Goal: Transaction & Acquisition: Purchase product/service

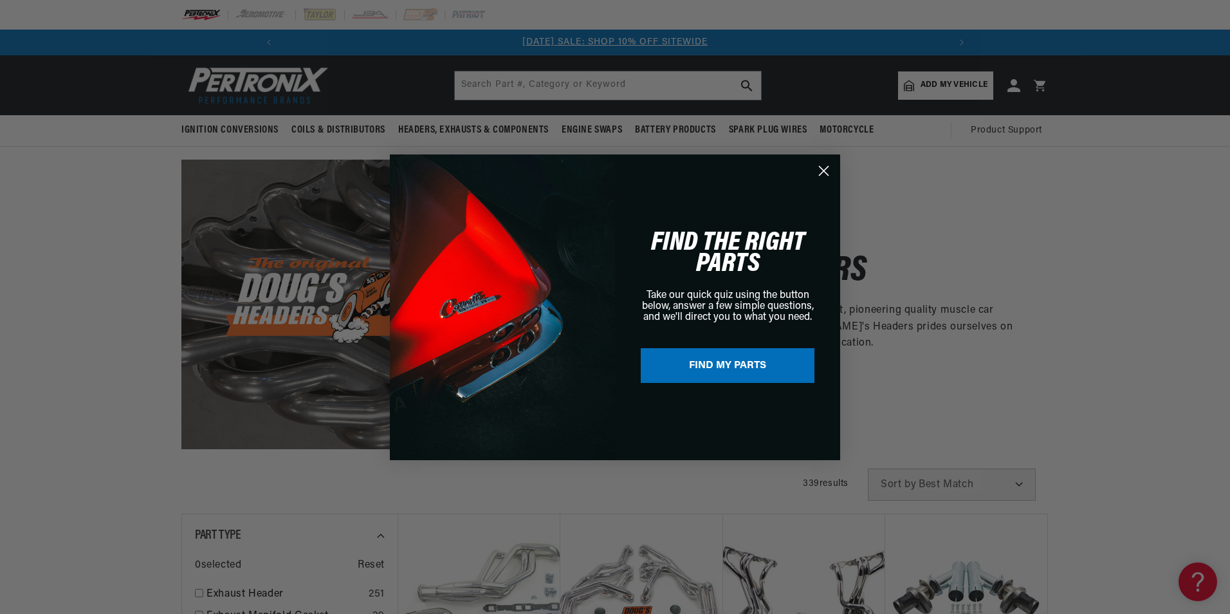
click at [830, 168] on circle "Close dialog" at bounding box center [823, 170] width 21 height 21
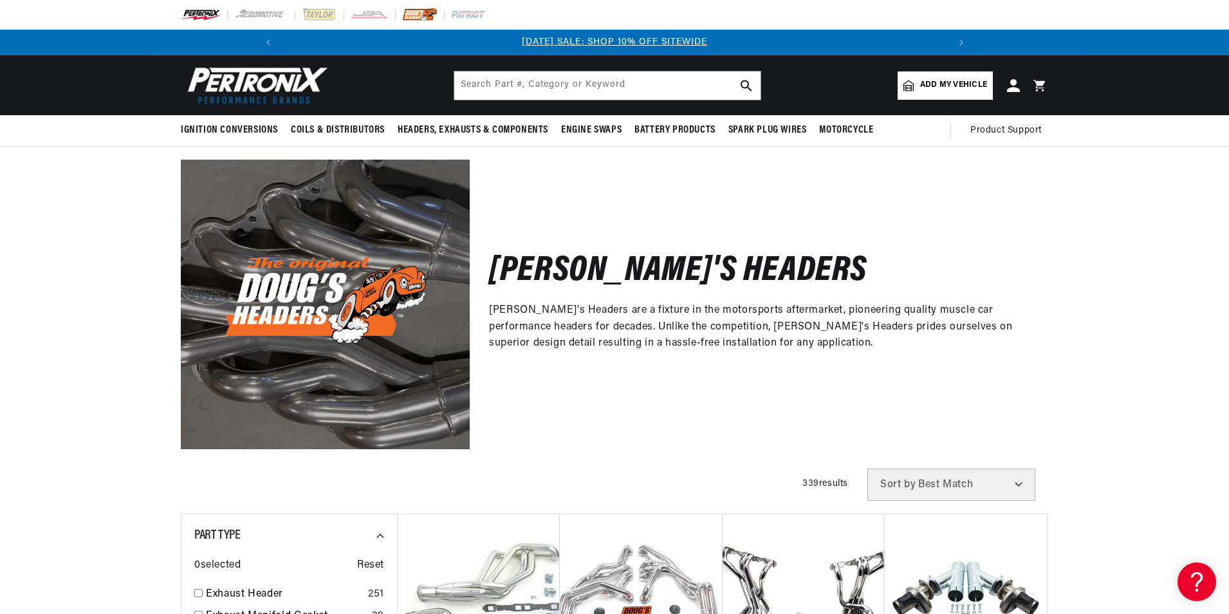
click at [417, 14] on img at bounding box center [419, 15] width 35 height 14
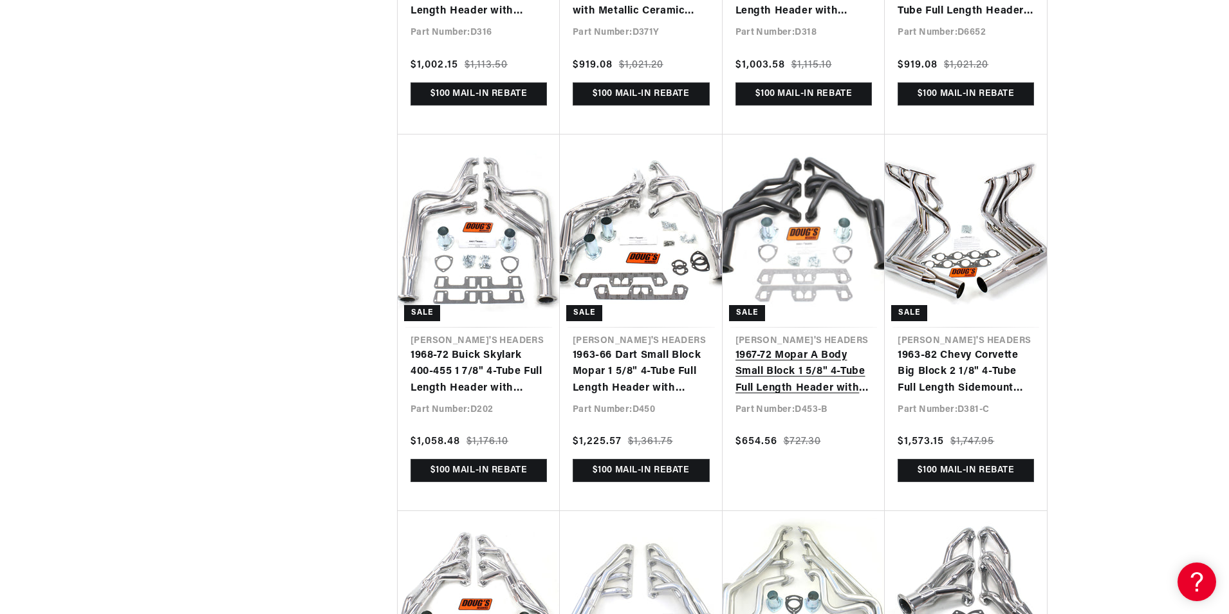
scroll to position [5590, 0]
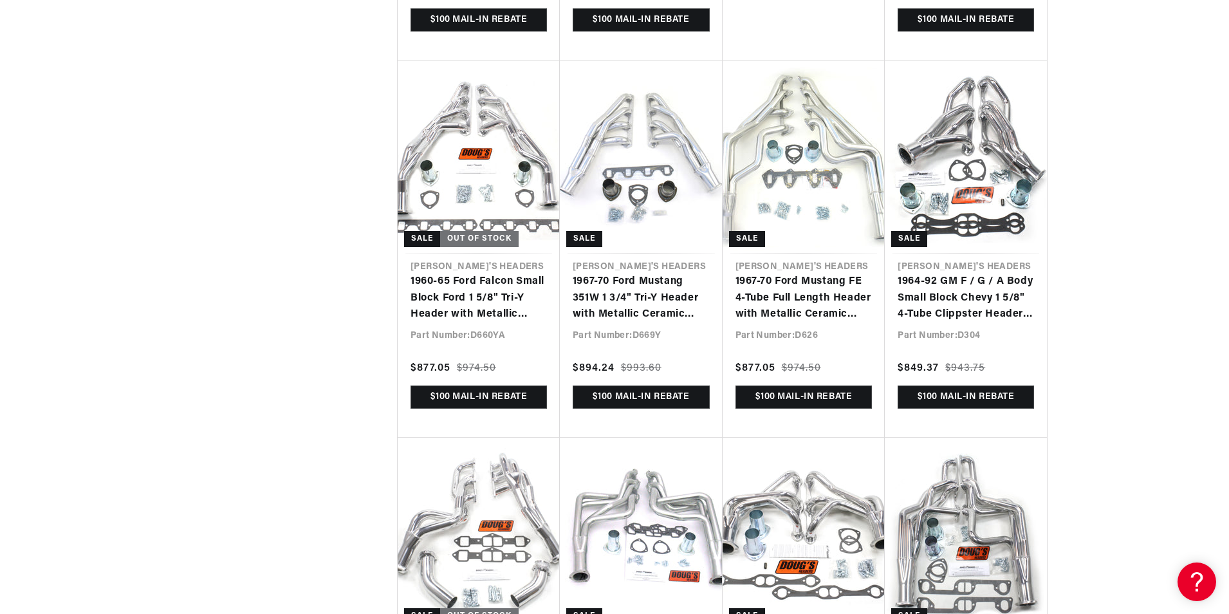
scroll to position [0, 688]
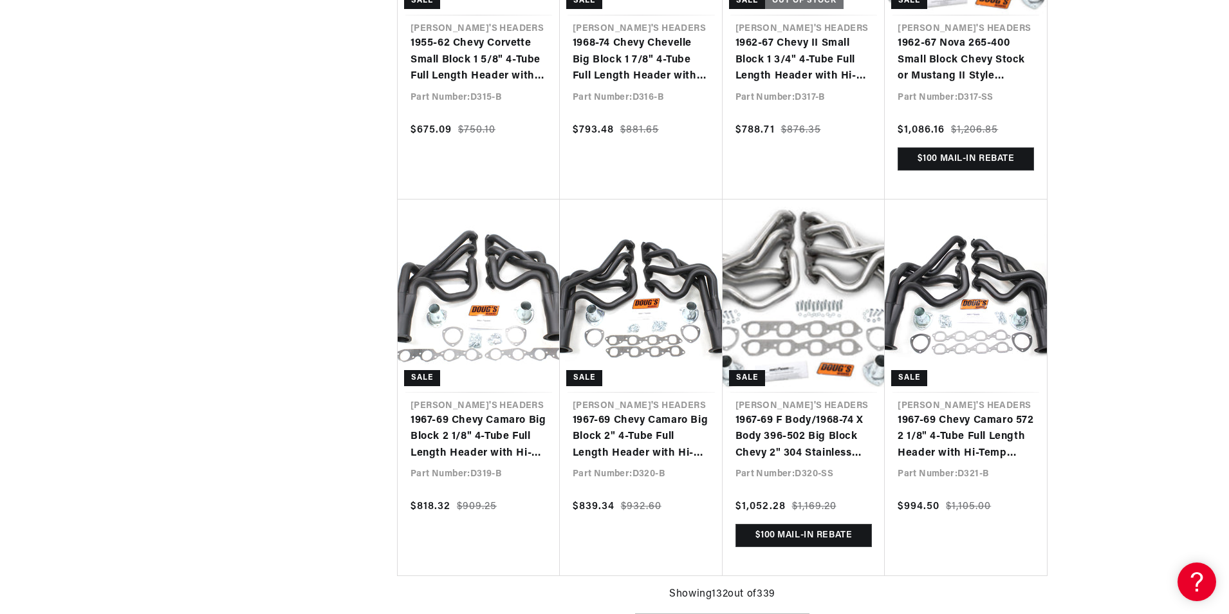
scroll to position [0, 983]
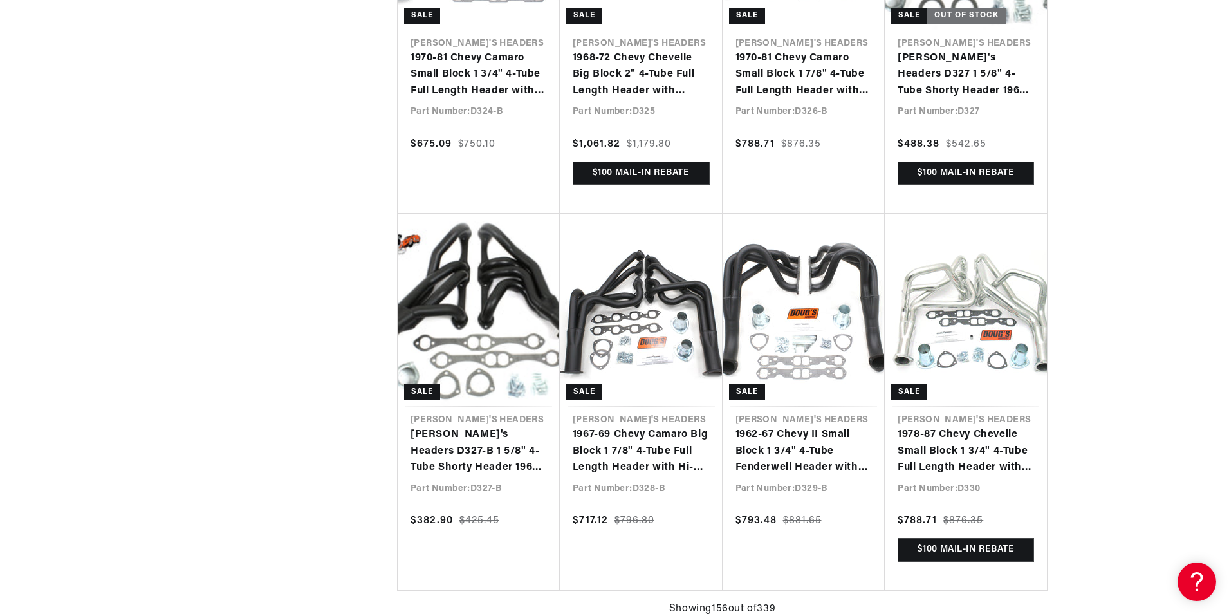
scroll to position [13651, 0]
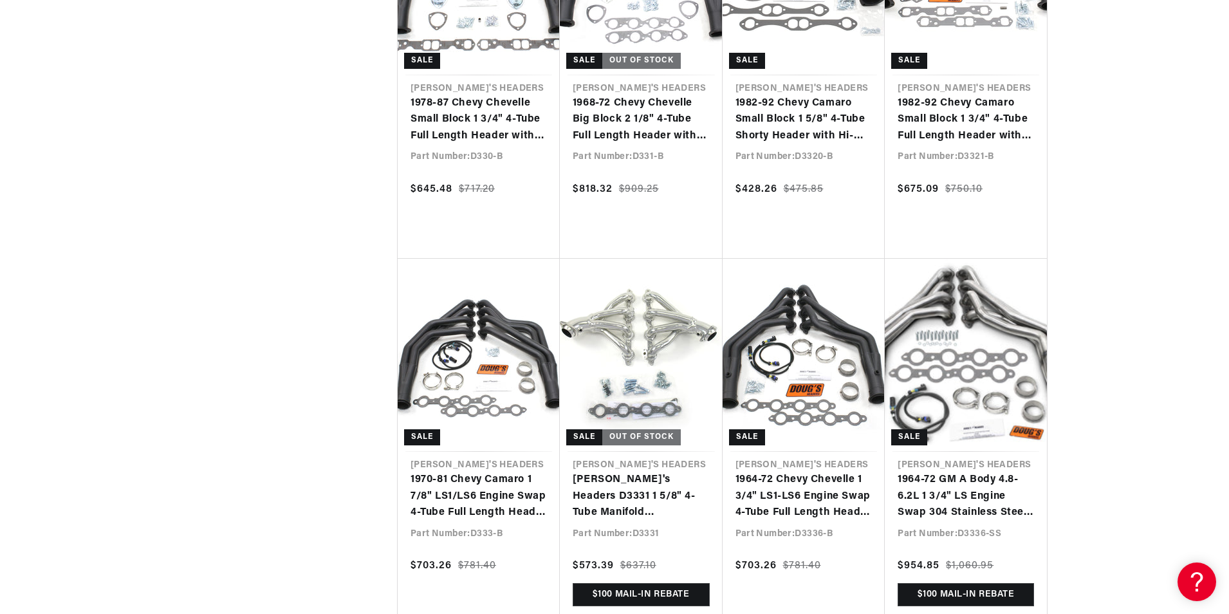
scroll to position [0, 0]
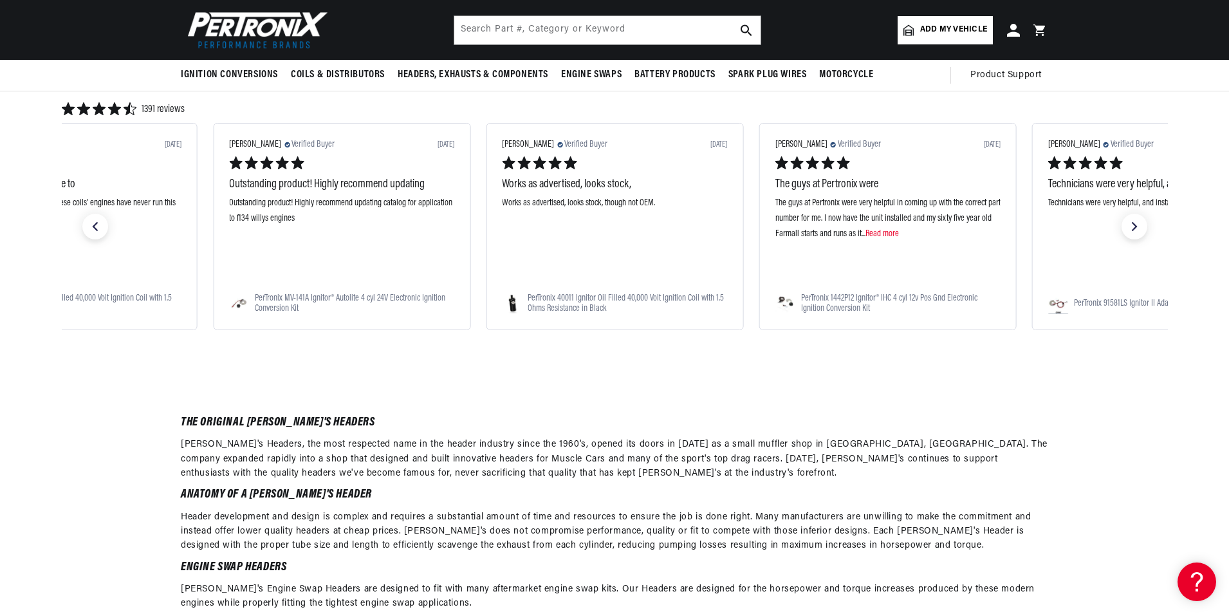
scroll to position [25839, 0]
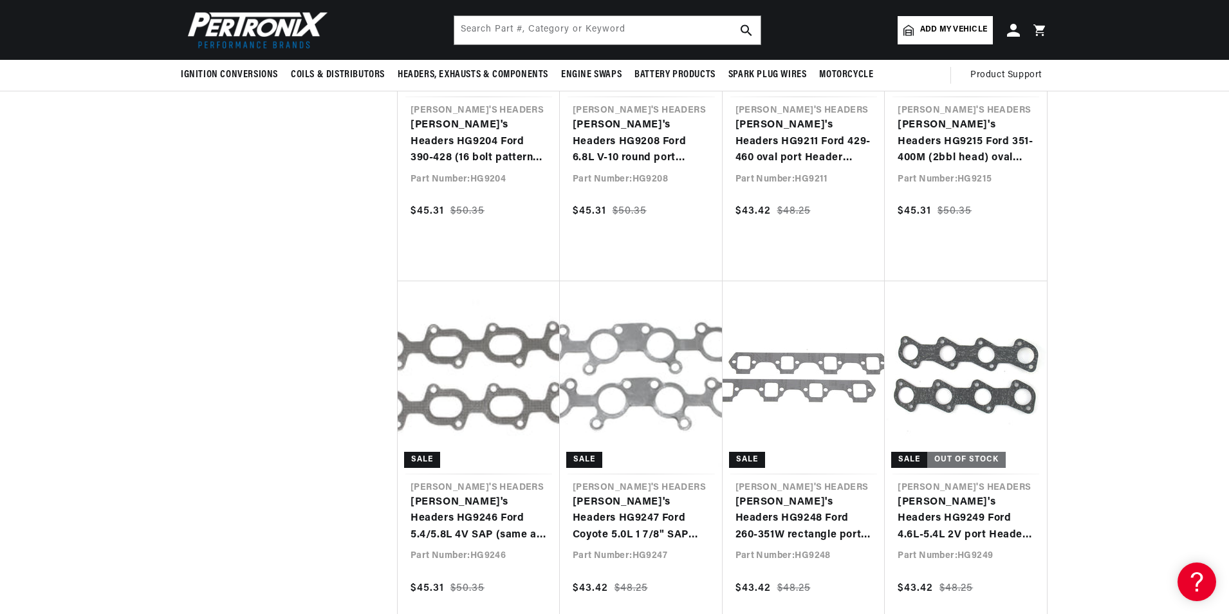
click at [268, 29] on img at bounding box center [255, 30] width 148 height 44
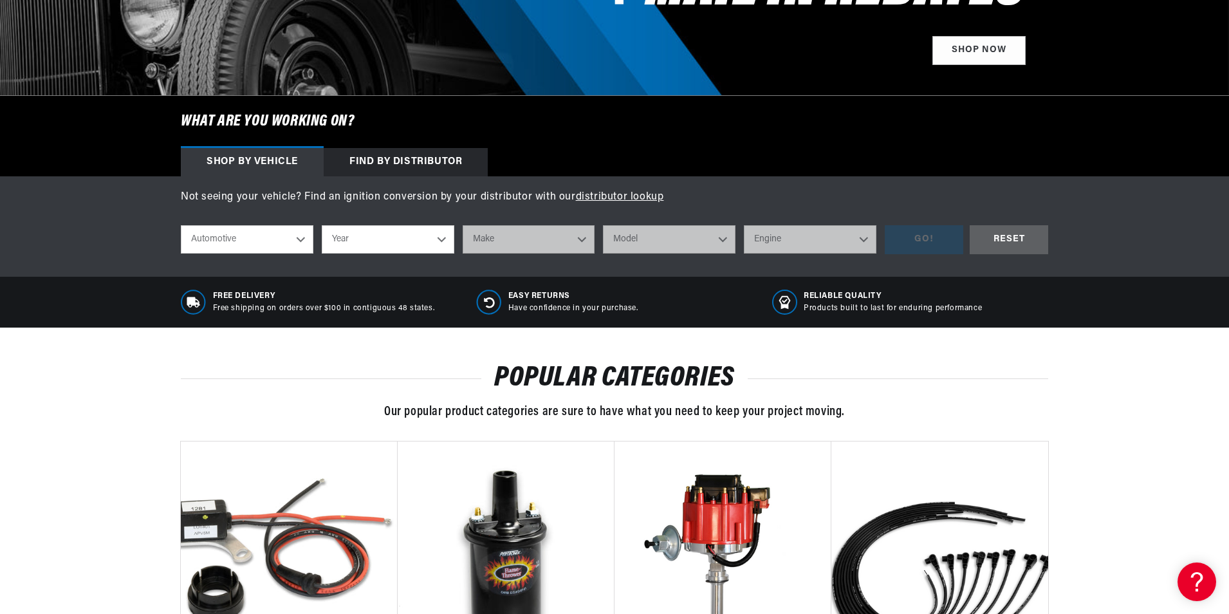
click at [299, 240] on select "Automotive Agricultural Industrial Marine Motorcycle" at bounding box center [247, 239] width 132 height 28
click at [181, 225] on select "Automotive Agricultural Industrial Marine Motorcycle" at bounding box center [247, 239] width 132 height 28
click at [440, 240] on select "Year 2022 2021 2020 2019 2018 2017 2016 2015 2014 2013 2012 2011 2010 2009 2008…" at bounding box center [388, 239] width 132 height 28
select select "1968"
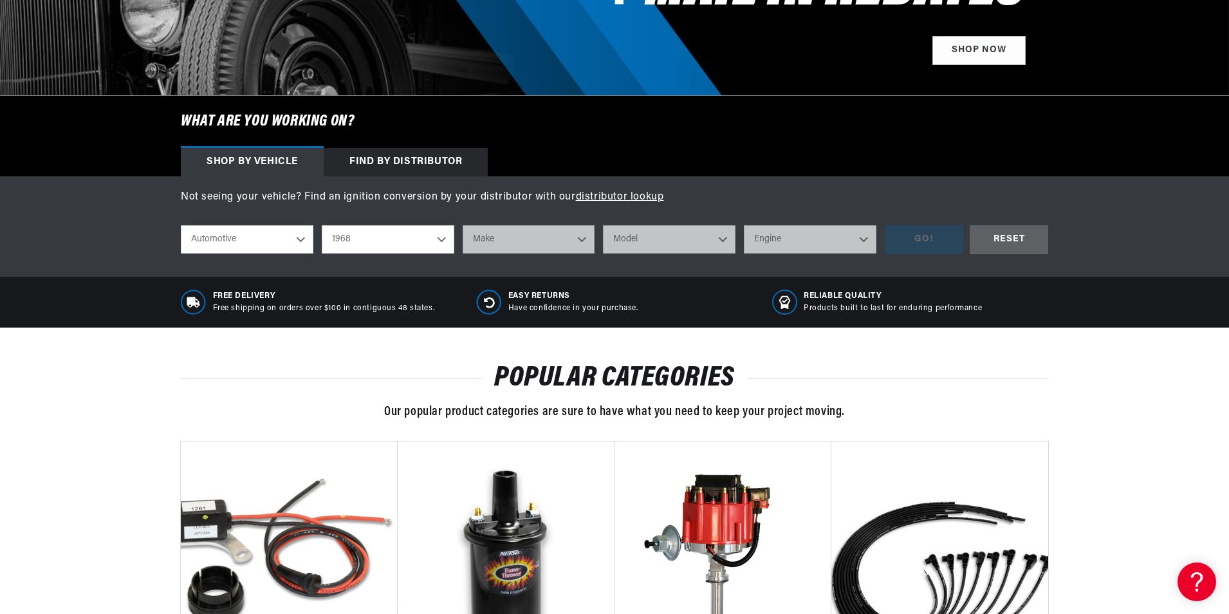
click at [322, 225] on select "Year 2022 2021 2020 2019 2018 2017 2016 2015 2014 2013 2012 2011 2010 2009 2008…" at bounding box center [388, 239] width 132 height 28
select select "1968"
click at [584, 242] on select "Make Alfa Romeo American Motors Aston Martin Austin Austin Healey Avanti Bentle…" at bounding box center [528, 239] width 132 height 28
select select "Dodge"
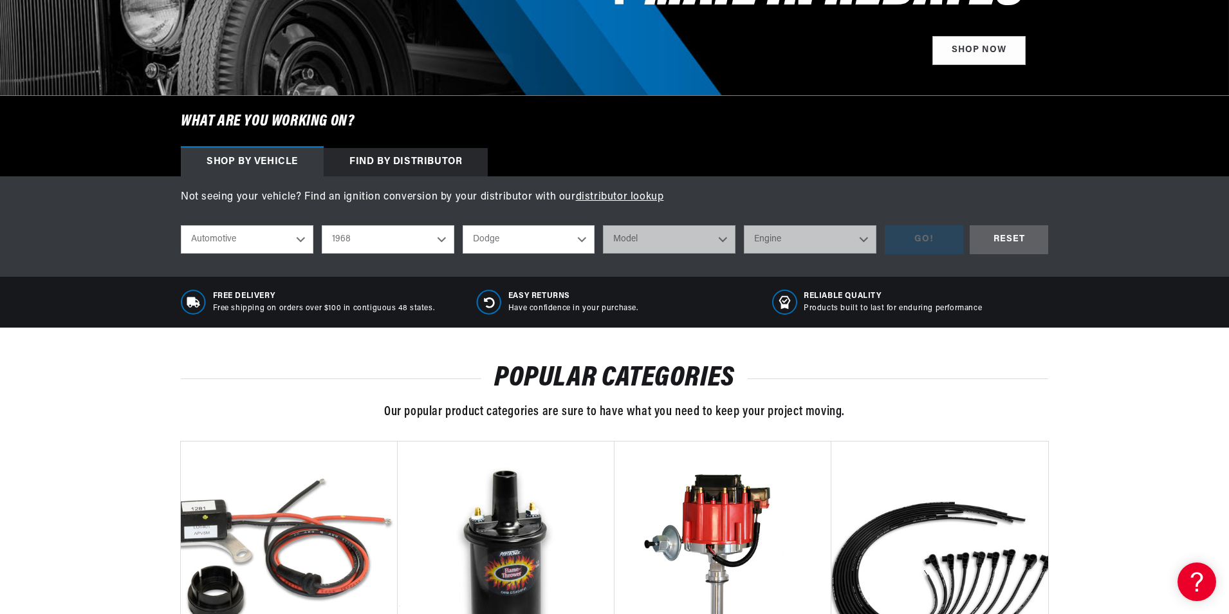
click at [462, 225] on select "Make Alfa Romeo American Motors Aston Martin Austin Austin Healey Avanti Bentle…" at bounding box center [528, 239] width 132 height 28
select select "Dodge"
click at [725, 241] on select "Model A100 Truck A108 Van Charger Coronet D100 Pickup D200 Pickup D300 Pickup D…" at bounding box center [669, 239] width 132 height 28
click at [727, 241] on select "Model A100 Truck A108 Van Charger Coronet D100 Pickup D200 Pickup D300 Pickup D…" at bounding box center [669, 239] width 132 height 28
select select "Dart"
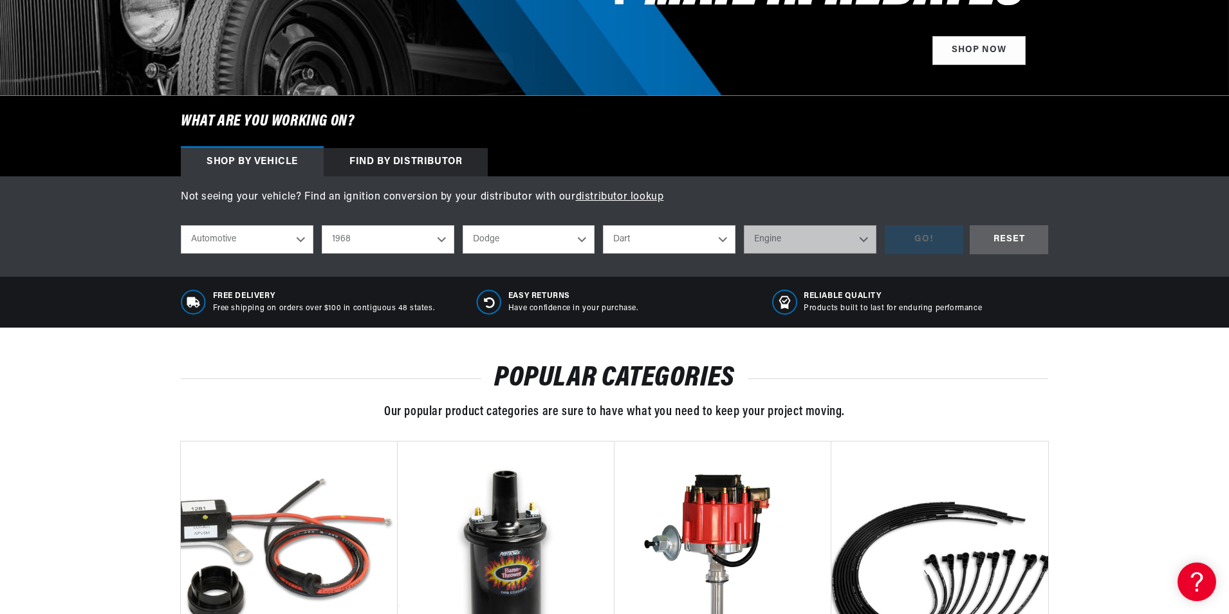
click at [603, 225] on select "Model A100 Truck A108 Van Charger Coronet D100 Pickup D200 Pickup D300 Pickup D…" at bounding box center [669, 239] width 132 height 28
select select "Dart"
click at [866, 244] on select "Engine 3.2L 170cid / 2.8L 225cid / 3.7L 273cid / 4.5L 318cid / 5.2L 340cid / 5.…" at bounding box center [810, 239] width 132 height 28
select select "340cid-5.6L"
click at [744, 225] on select "Engine 3.2L 170cid / 2.8L 225cid / 3.7L 273cid / 4.5L 318cid / 5.2L 340cid / 5.…" at bounding box center [810, 239] width 132 height 28
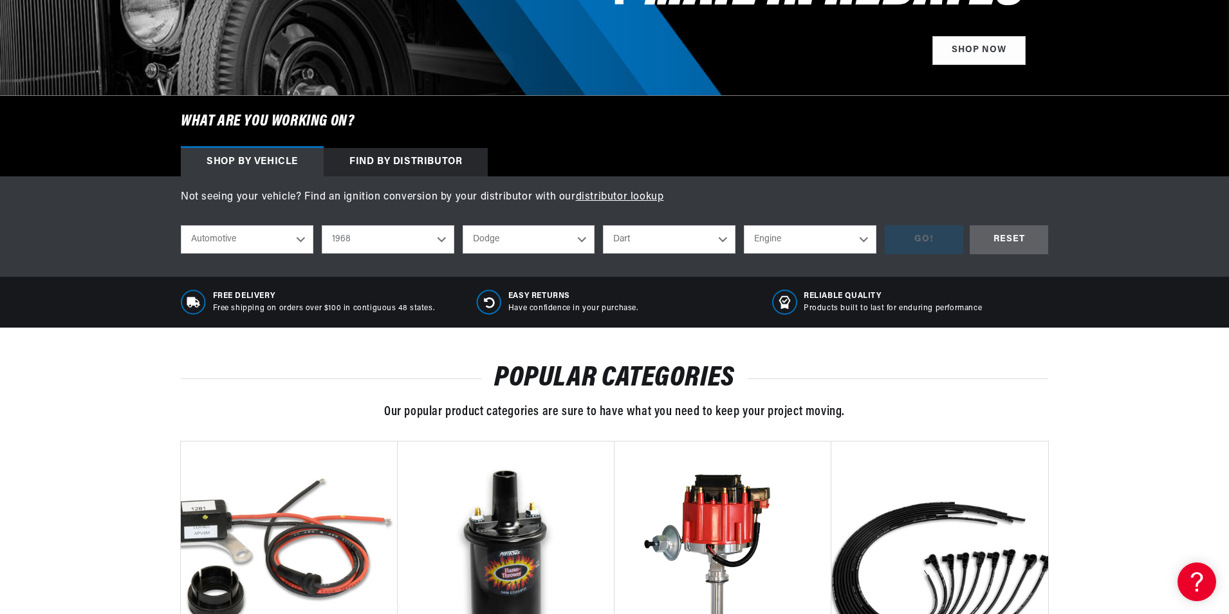
select select "340cid-5.6L"
click at [927, 245] on div "GO!" at bounding box center [923, 239] width 78 height 29
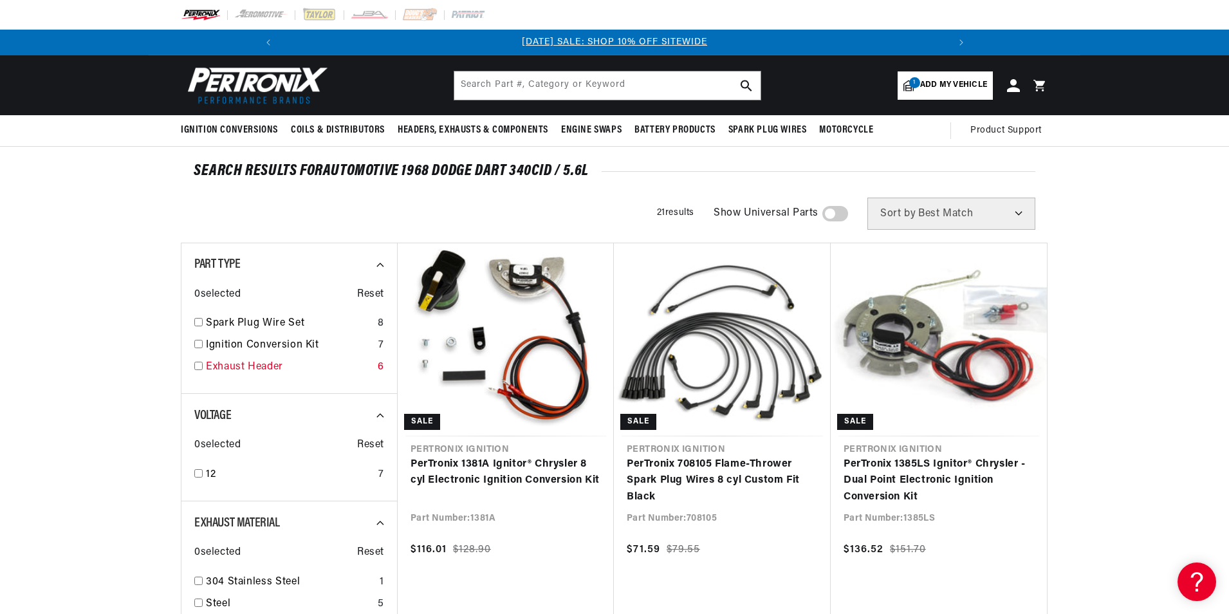
click at [198, 369] on input "checkbox" at bounding box center [198, 365] width 8 height 8
checkbox input "true"
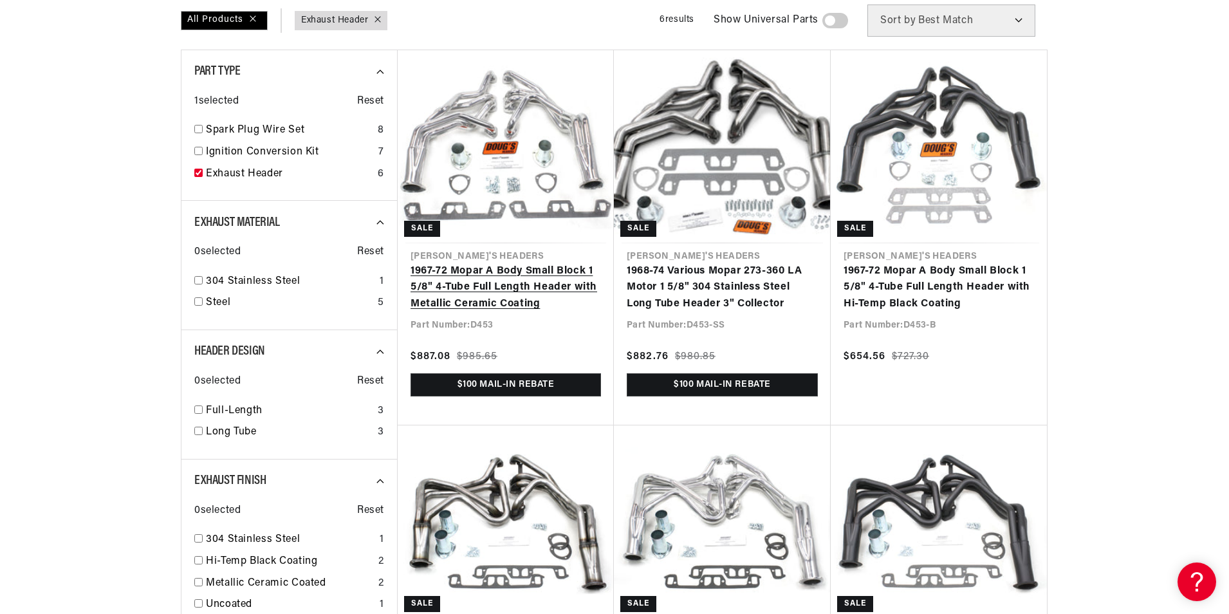
scroll to position [0, 1375]
click at [497, 287] on link "1967-72 Mopar A Body Small Block 1 5/8" 4-Tube Full Length Header with Metallic…" at bounding box center [505, 288] width 190 height 50
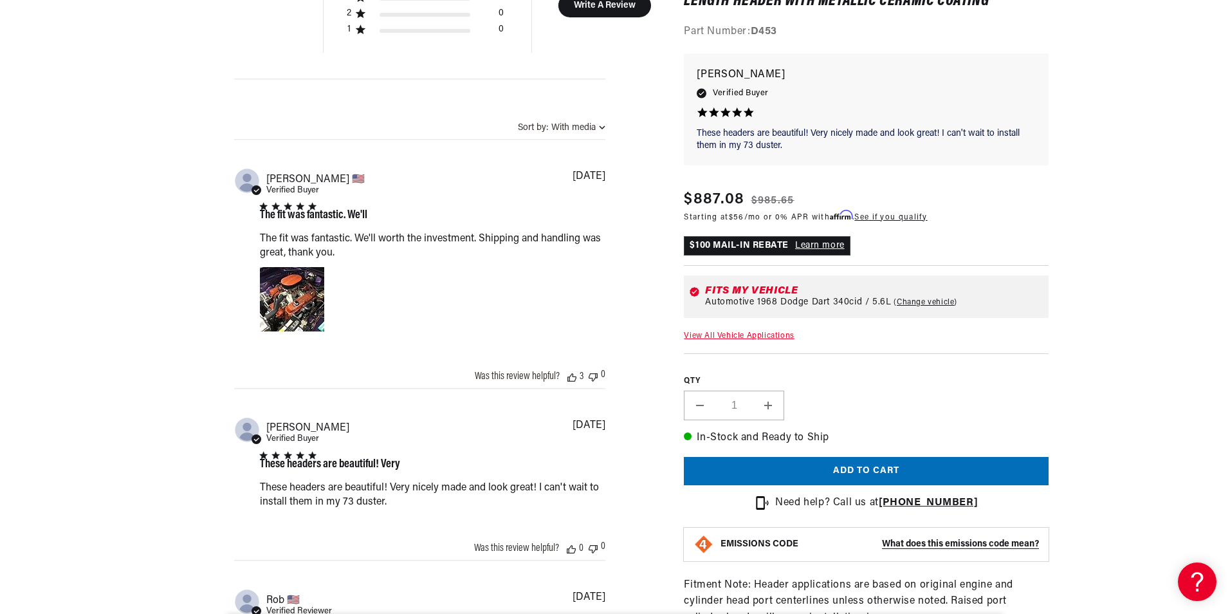
scroll to position [965, 0]
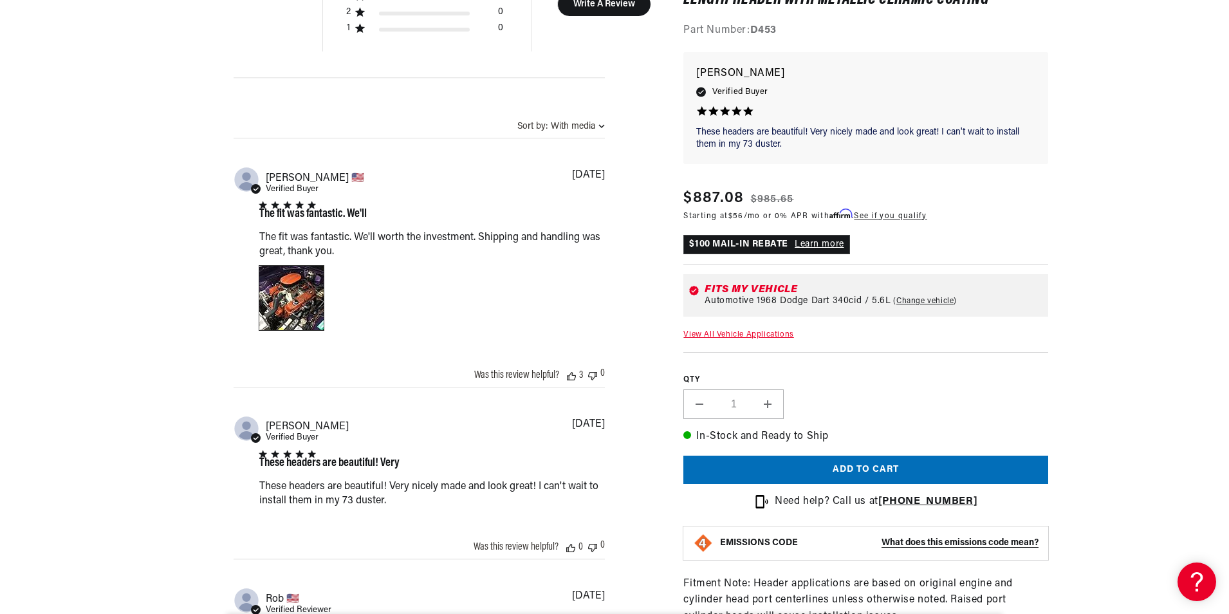
click at [296, 289] on div "Image of Review by John K. on August 14, 22 number 1" at bounding box center [291, 298] width 64 height 64
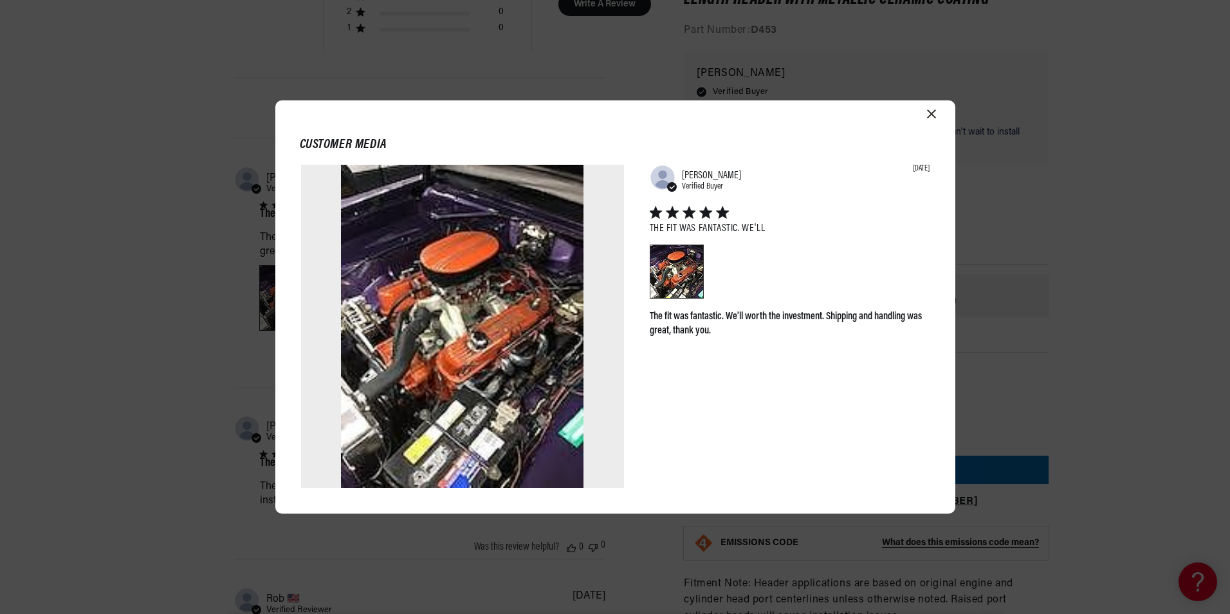
scroll to position [0, 0]
click at [683, 279] on div "Image of Review by John K. on August 14, 22 number 1" at bounding box center [676, 271] width 53 height 53
click at [489, 314] on img at bounding box center [462, 326] width 242 height 323
click at [933, 115] on icon "Close modal" at bounding box center [931, 113] width 9 height 9
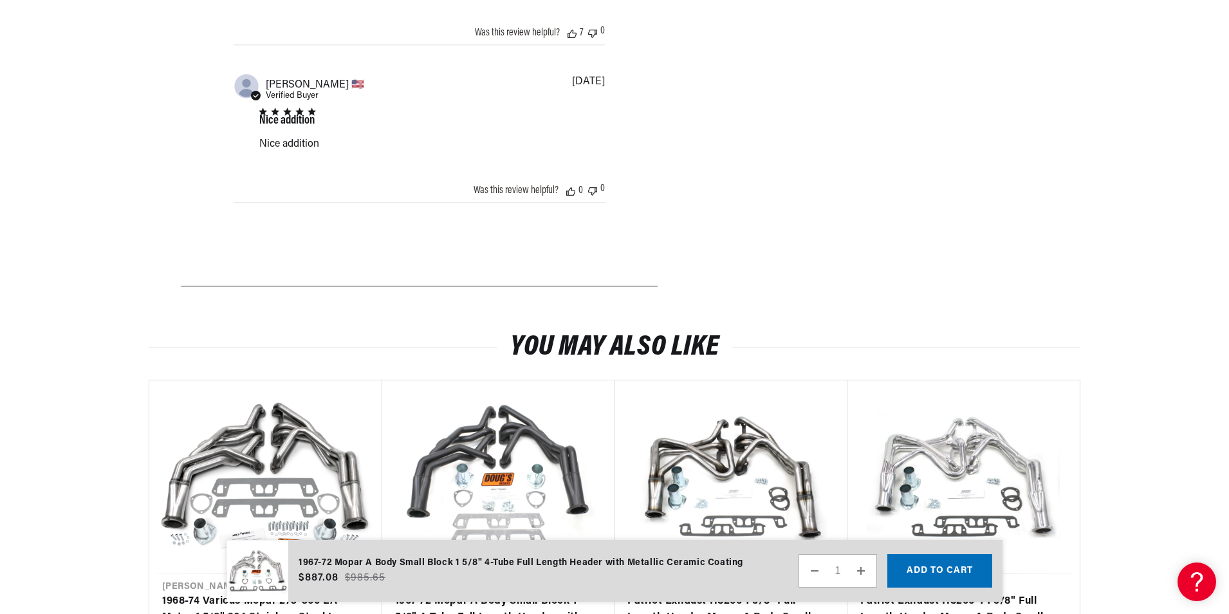
scroll to position [0, 1146]
